Goal: Information Seeking & Learning: Find specific fact

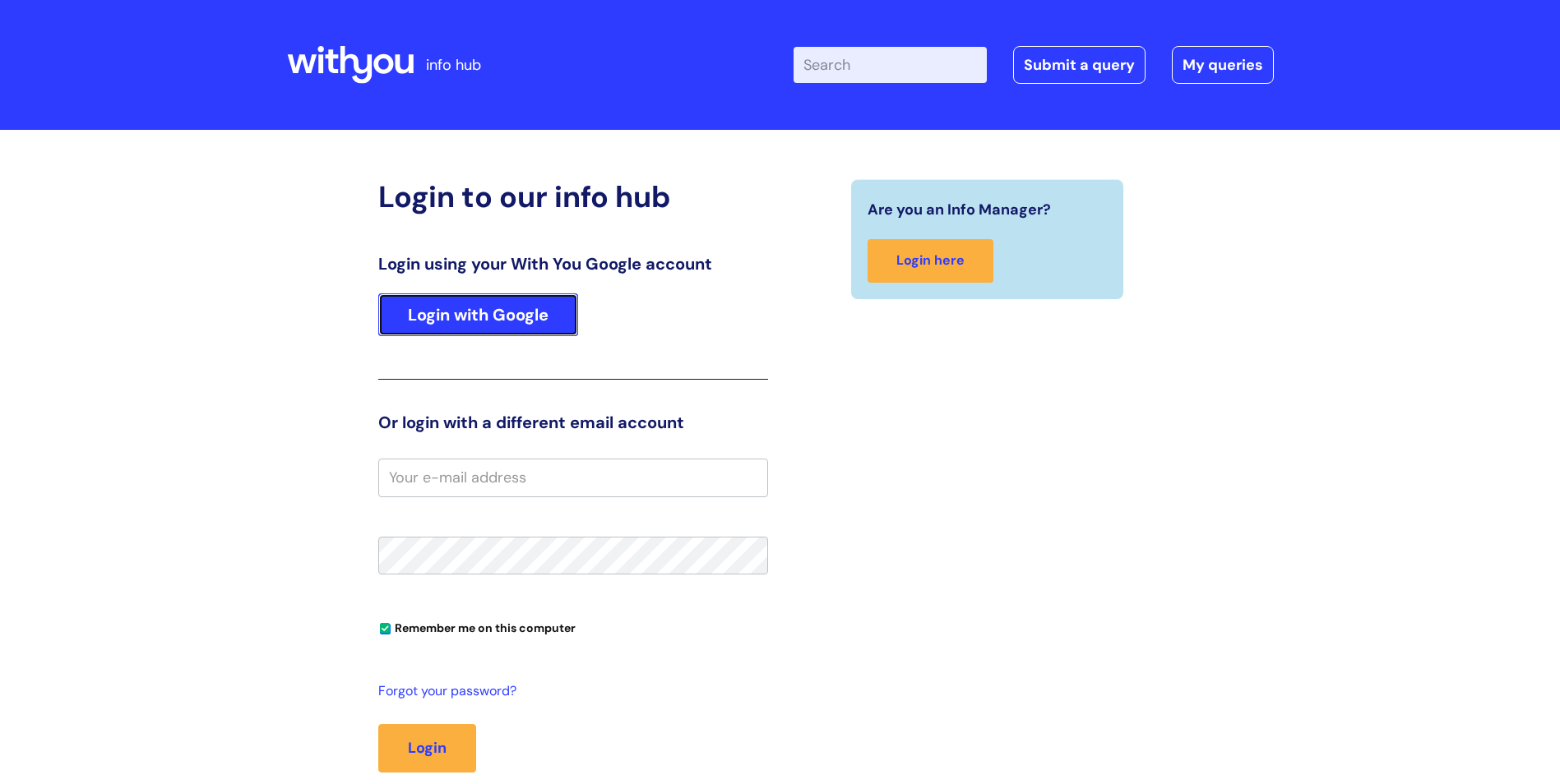
click at [518, 321] on link "Login with Google" at bounding box center [479, 314] width 200 height 43
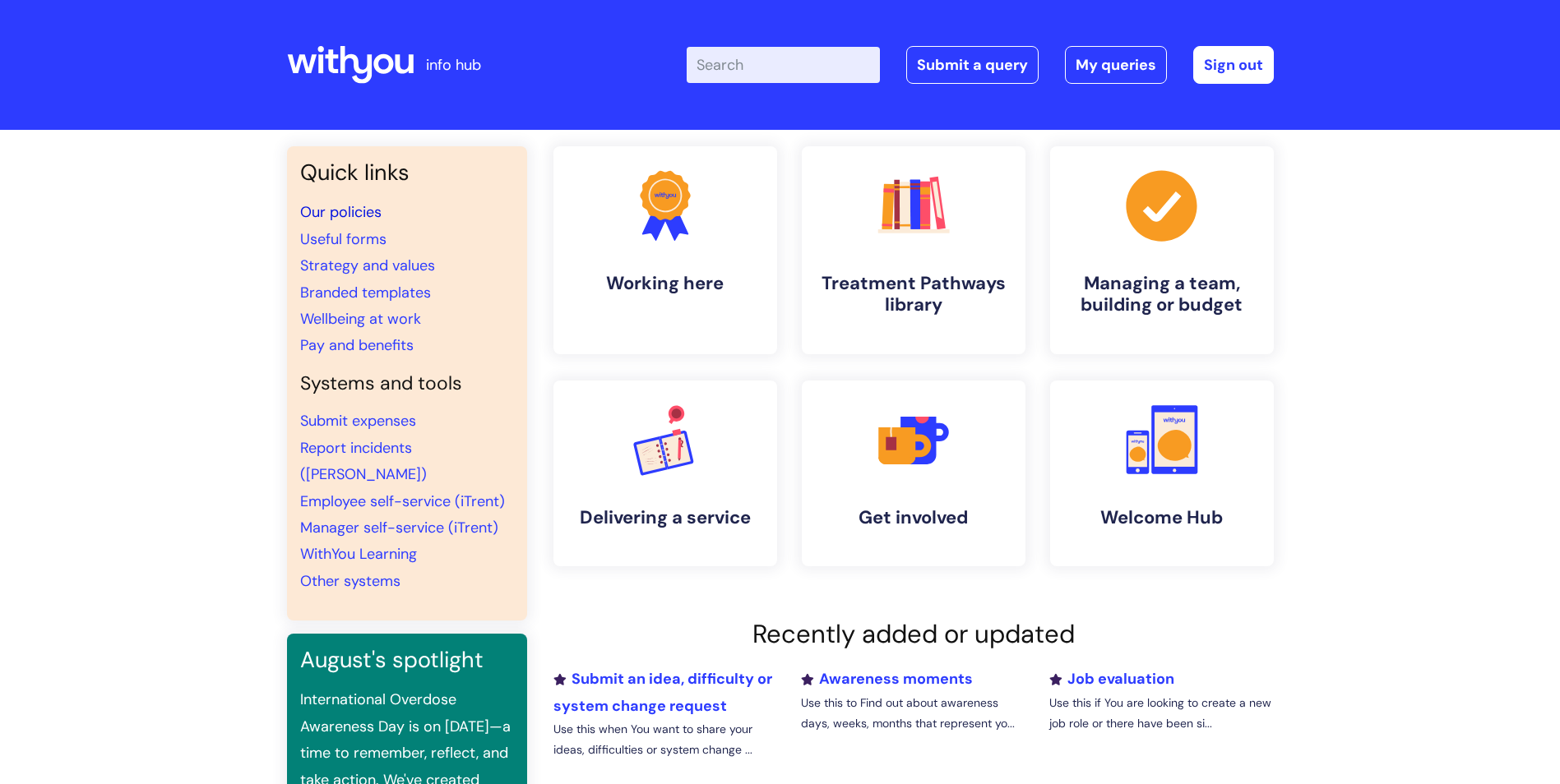
click at [337, 212] on link "Our policies" at bounding box center [341, 211] width 82 height 20
click at [361, 215] on link "Our policies" at bounding box center [341, 211] width 82 height 20
click at [331, 211] on link "Our policies" at bounding box center [341, 211] width 82 height 20
click at [346, 213] on link "Our policies" at bounding box center [341, 211] width 82 height 20
click at [330, 211] on link "Our policies" at bounding box center [341, 211] width 82 height 20
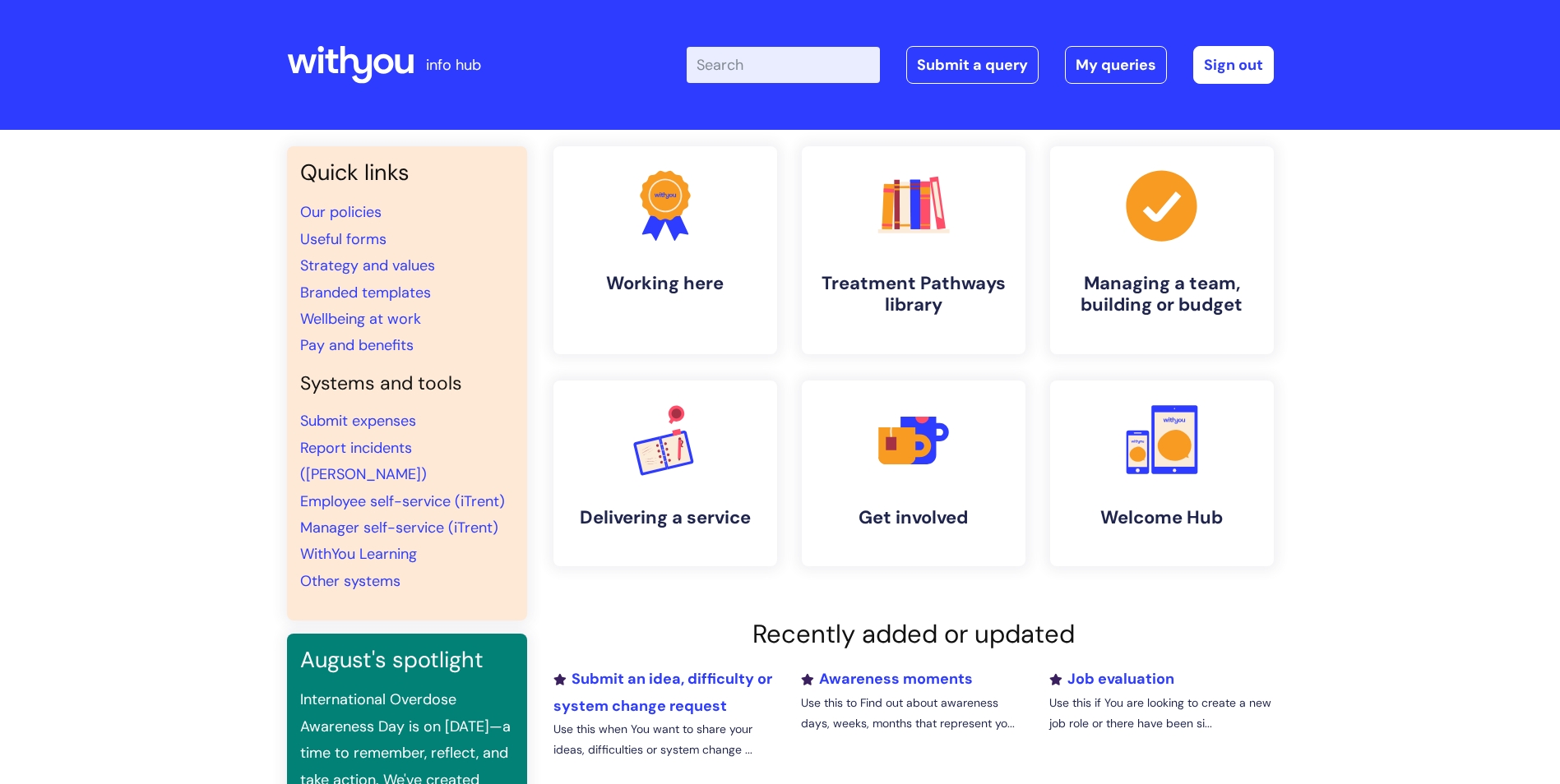
click at [749, 64] on input "Enter your search term here..." at bounding box center [783, 65] width 193 height 37
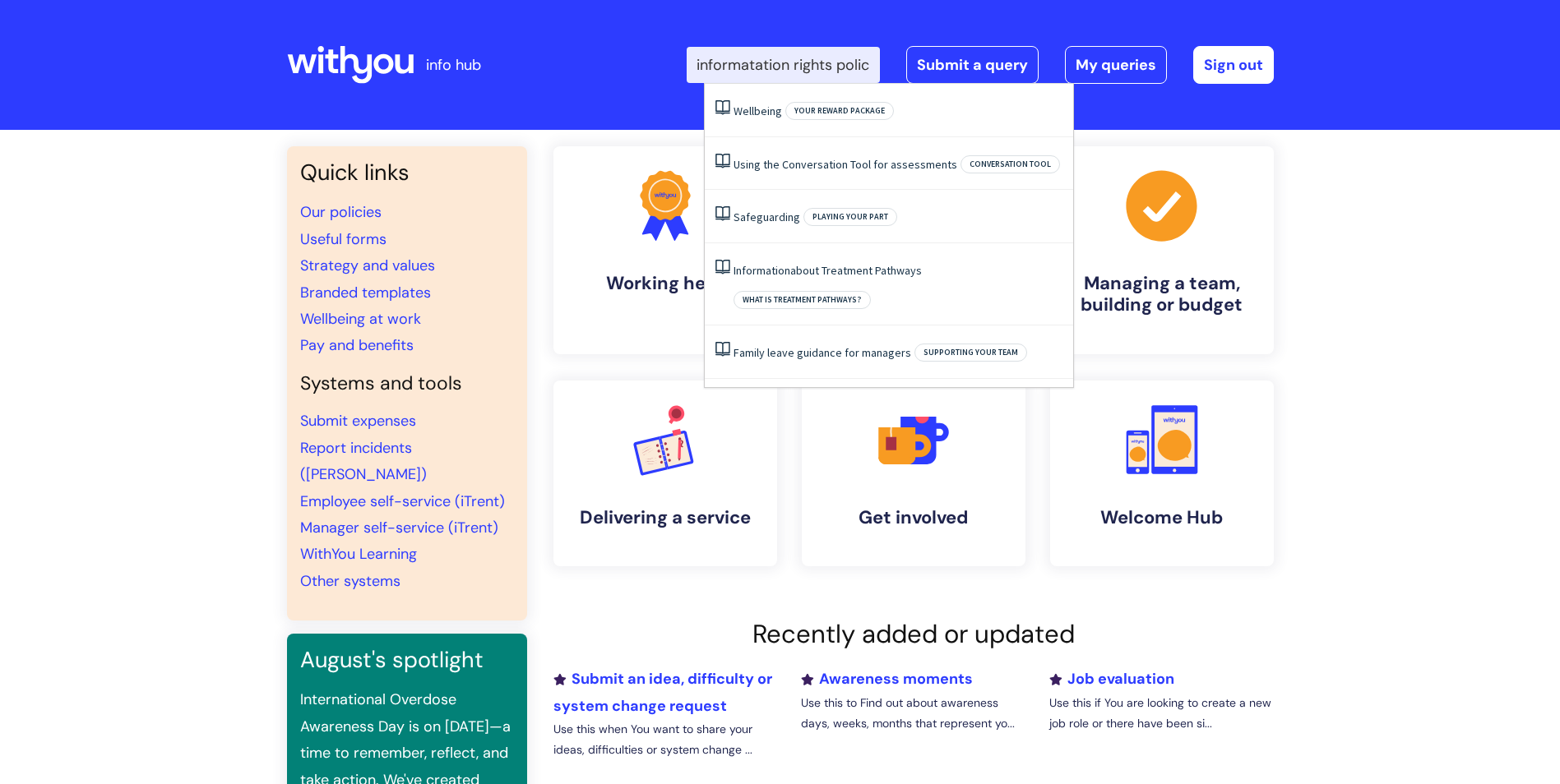
scroll to position [0, 15]
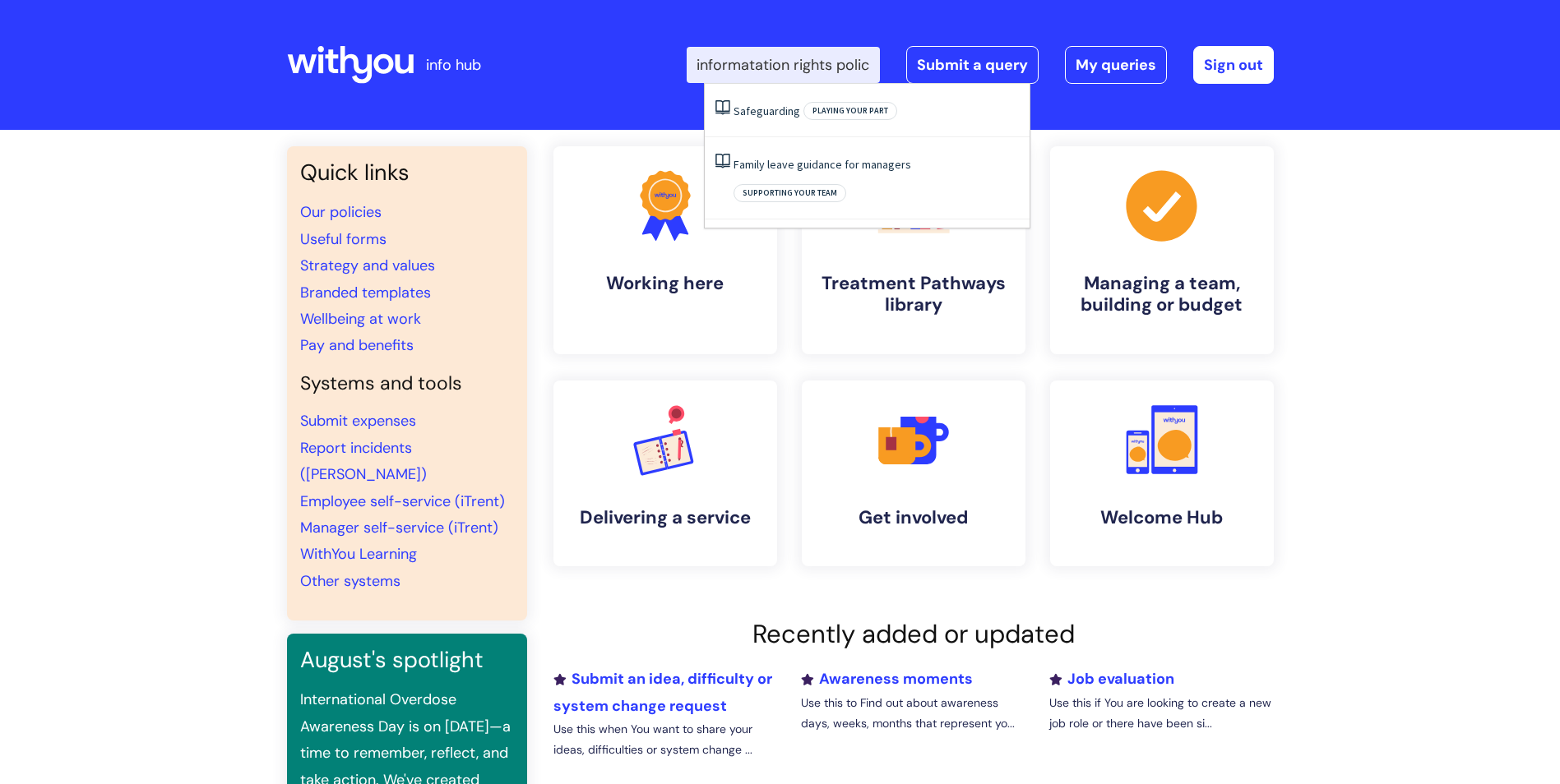
type input "informatation rights policy"
click at [775, 111] on link "Safeguarding" at bounding box center [767, 111] width 67 height 15
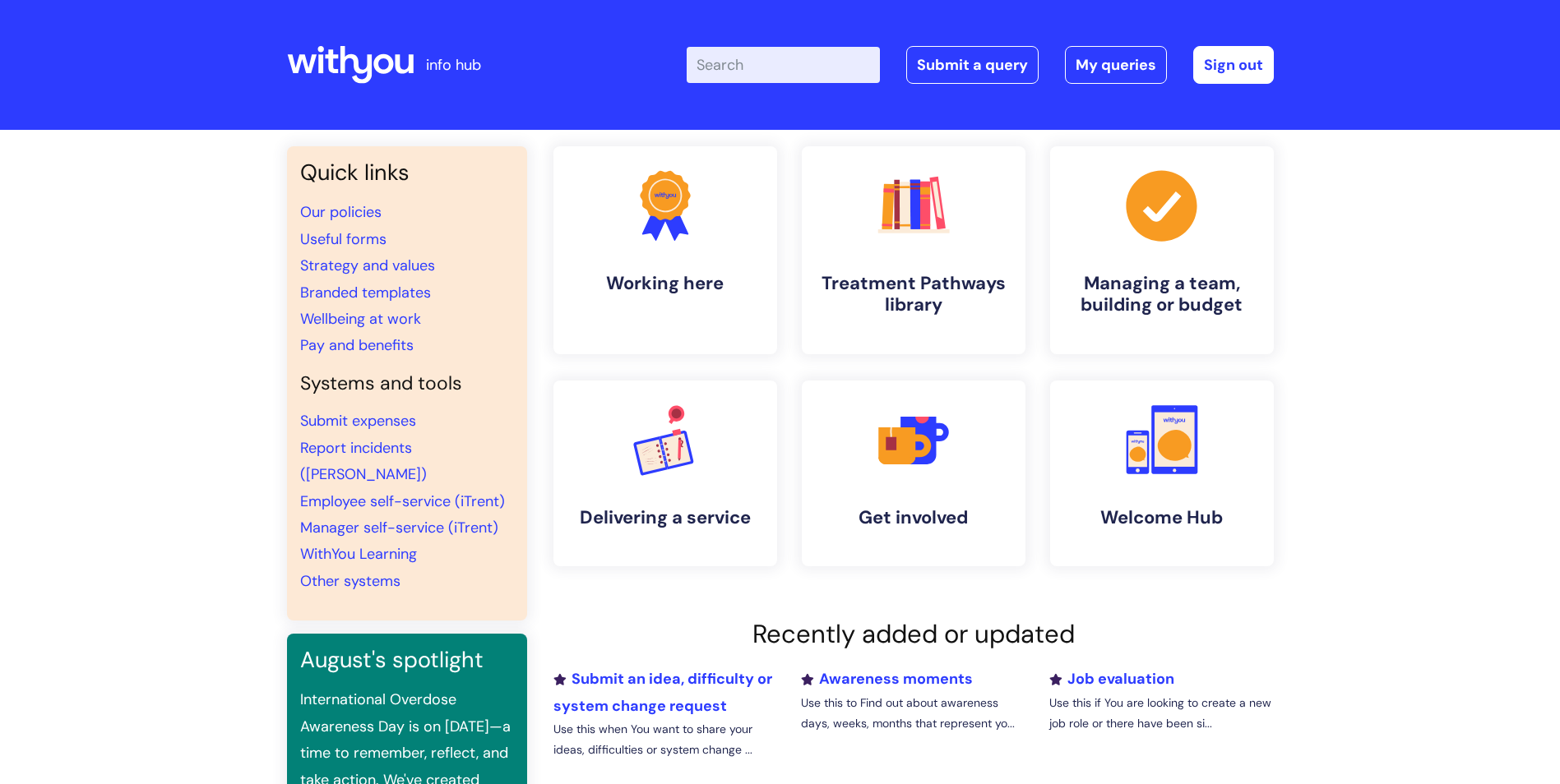
scroll to position [0, 0]
click at [371, 209] on link "Our policies" at bounding box center [341, 211] width 82 height 20
click at [357, 214] on link "Our policies" at bounding box center [341, 211] width 82 height 20
click at [346, 213] on link "Our policies" at bounding box center [341, 211] width 82 height 20
click at [352, 204] on link "Our policies" at bounding box center [341, 211] width 82 height 20
